Goal: Book appointment/travel/reservation

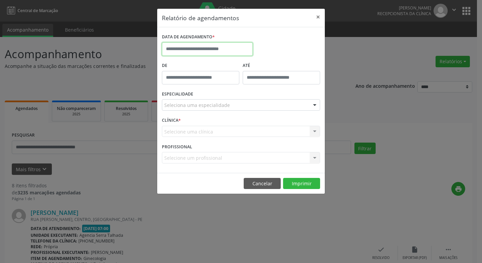
click at [221, 50] on input "text" at bounding box center [207, 48] width 91 height 13
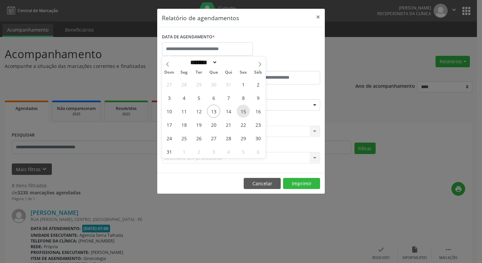
click at [241, 111] on span "15" at bounding box center [243, 111] width 13 height 13
type input "**********"
click at [241, 111] on span "15" at bounding box center [243, 111] width 13 height 13
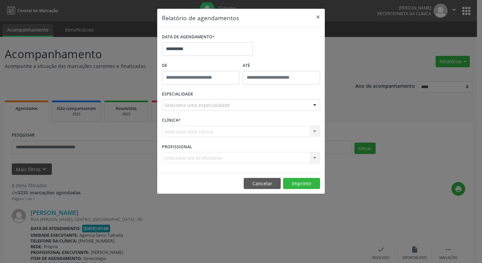
click at [315, 104] on div at bounding box center [315, 105] width 10 height 11
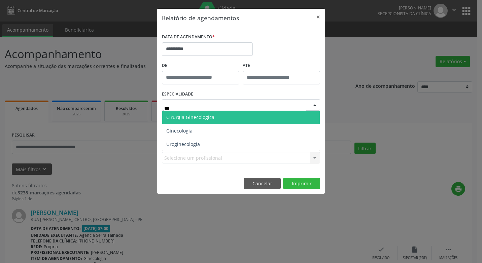
type input "****"
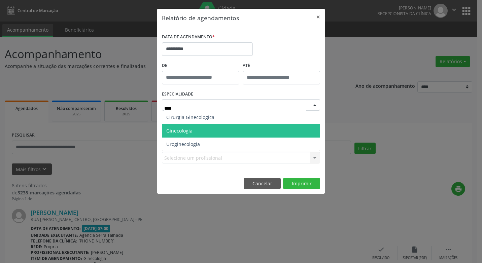
click at [231, 132] on span "Ginecologia" at bounding box center [241, 130] width 158 height 13
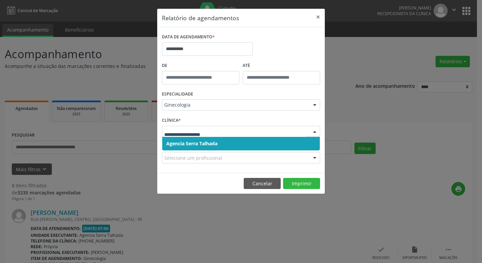
click at [315, 132] on div at bounding box center [315, 131] width 10 height 11
click at [269, 141] on span "Agencia Serra Talhada" at bounding box center [241, 143] width 158 height 13
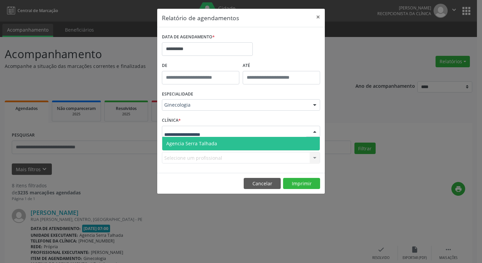
click at [316, 131] on div at bounding box center [315, 131] width 10 height 11
click at [269, 141] on span "Agencia Serra Talhada" at bounding box center [241, 143] width 158 height 13
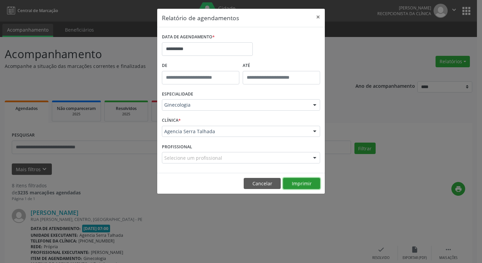
click at [307, 184] on button "Imprimir" at bounding box center [301, 183] width 37 height 11
